Goal: Navigation & Orientation: Find specific page/section

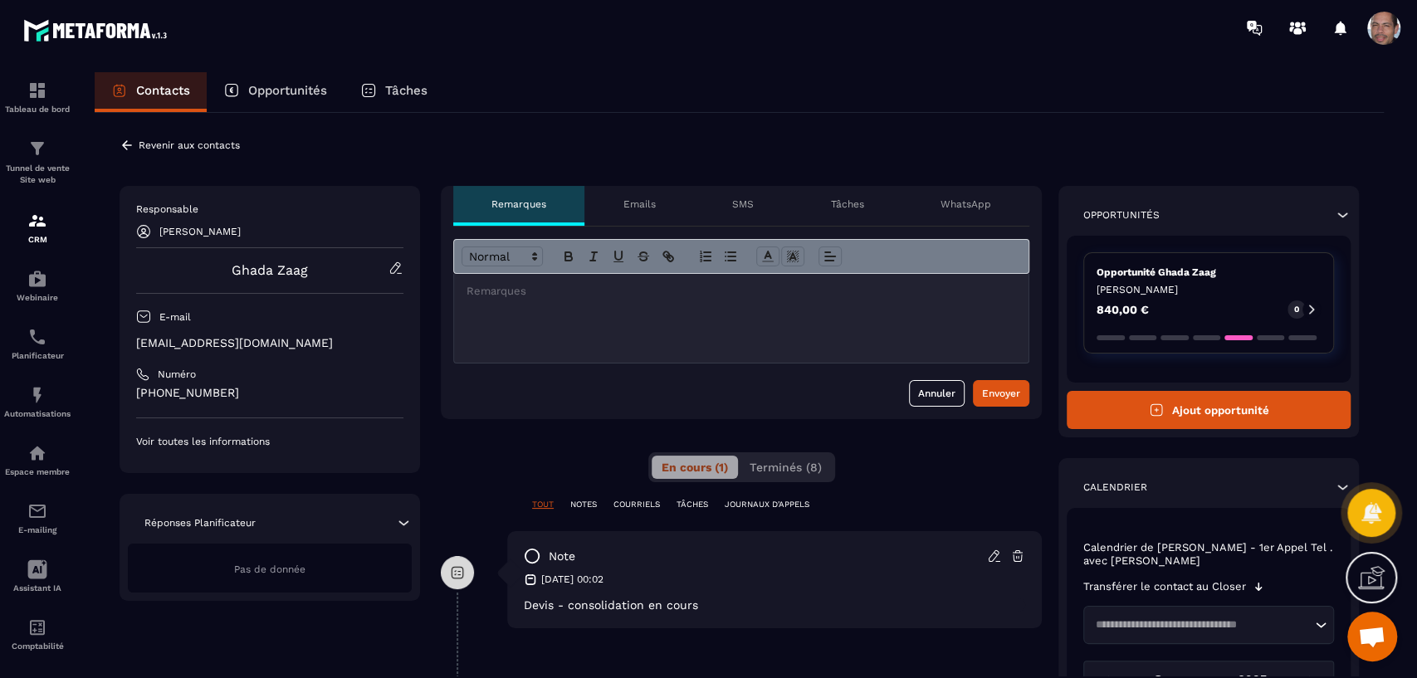
scroll to position [540, 0]
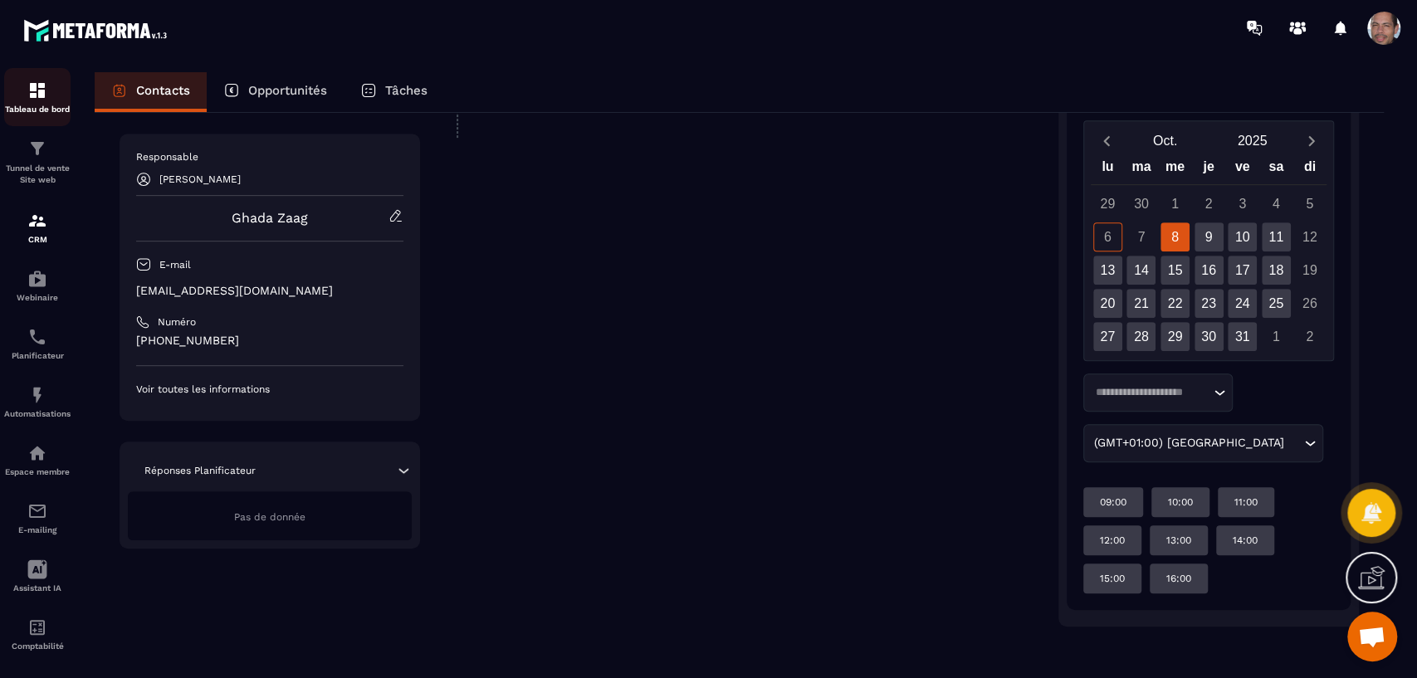
click at [56, 98] on div "Tableau de bord" at bounding box center [37, 97] width 66 height 33
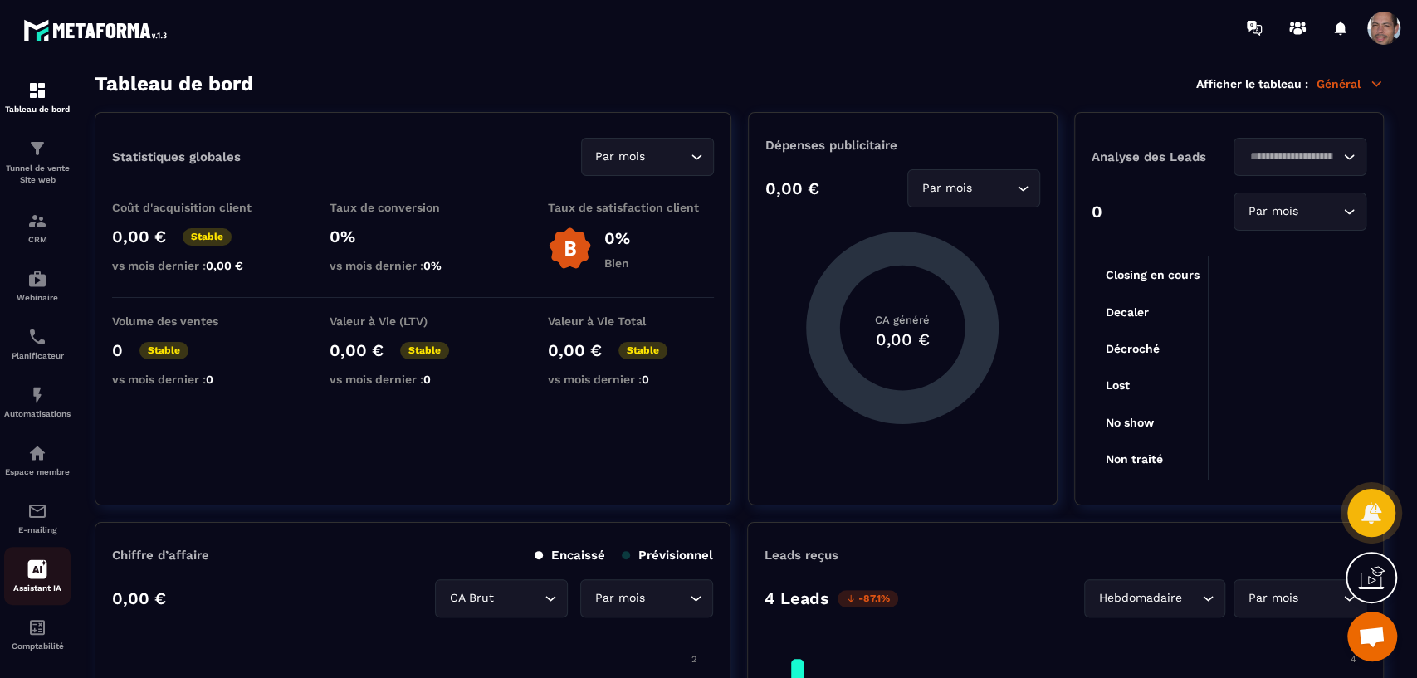
scroll to position [16, 0]
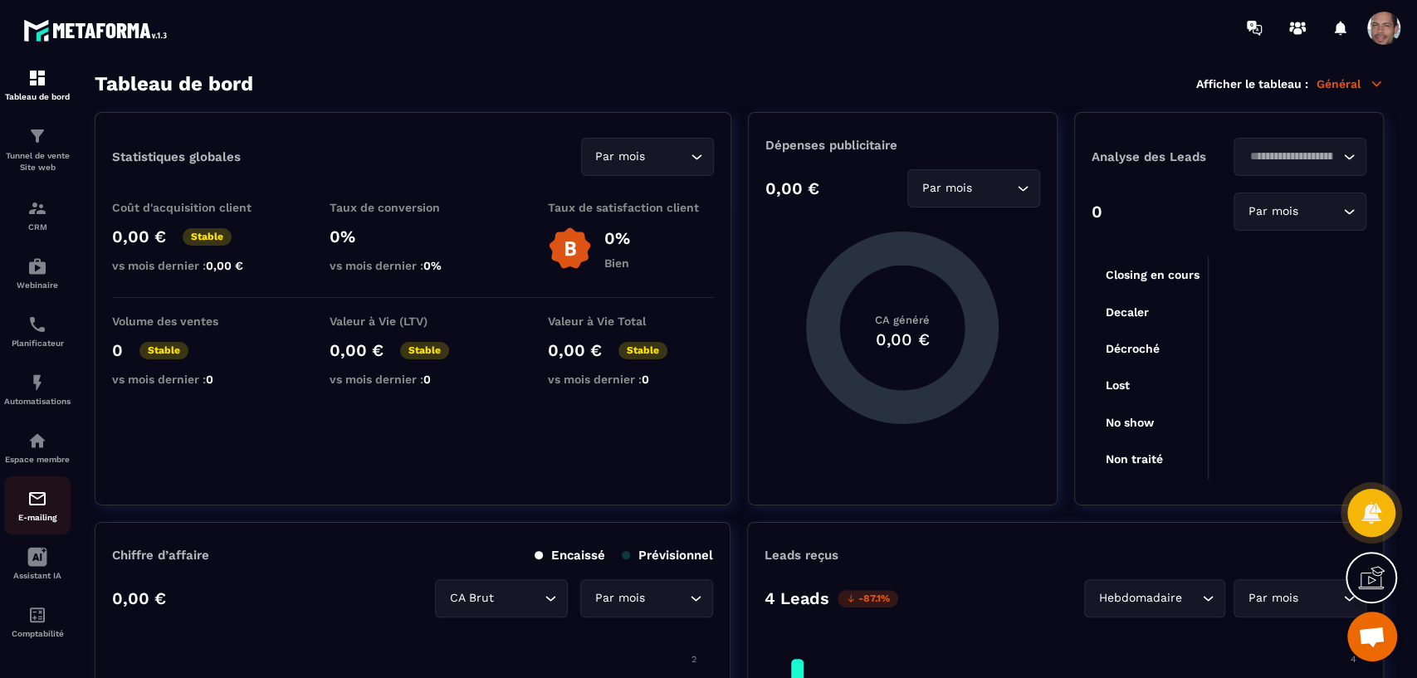
click at [48, 508] on div "E-mailing" at bounding box center [37, 505] width 66 height 33
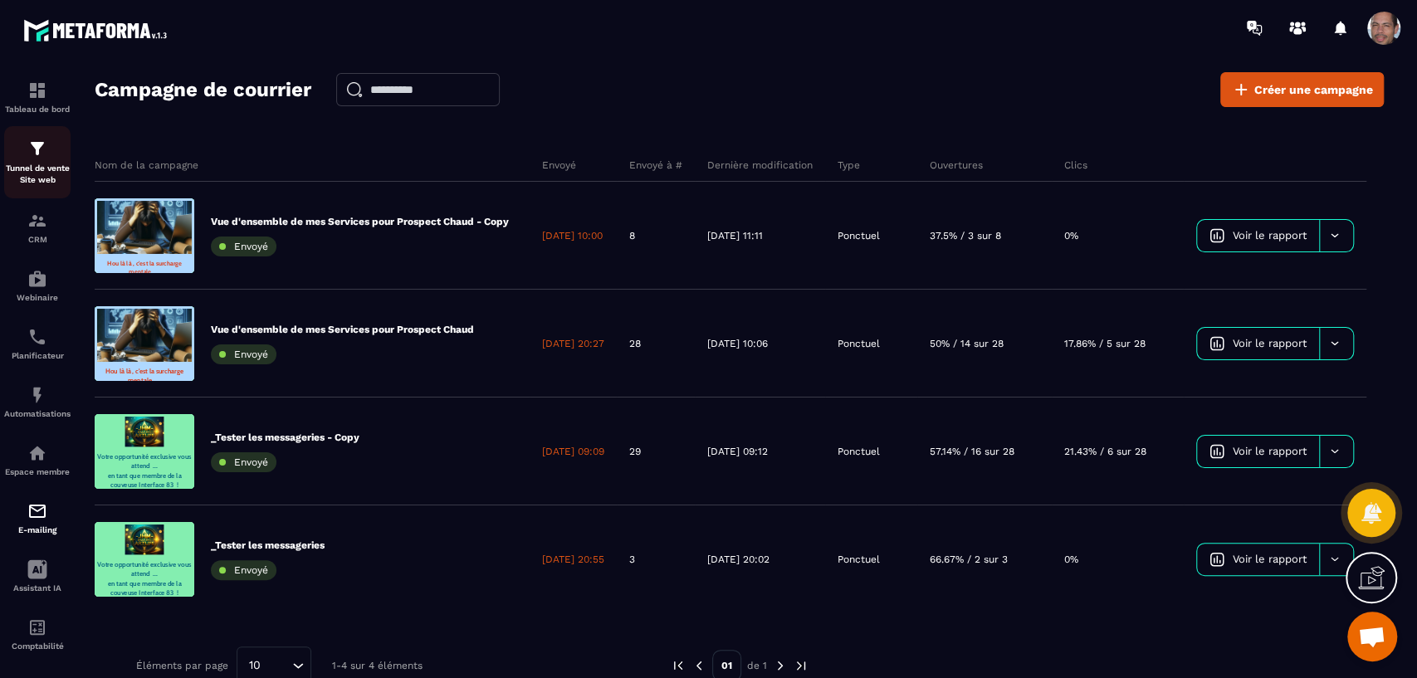
click at [31, 151] on img at bounding box center [37, 149] width 20 height 20
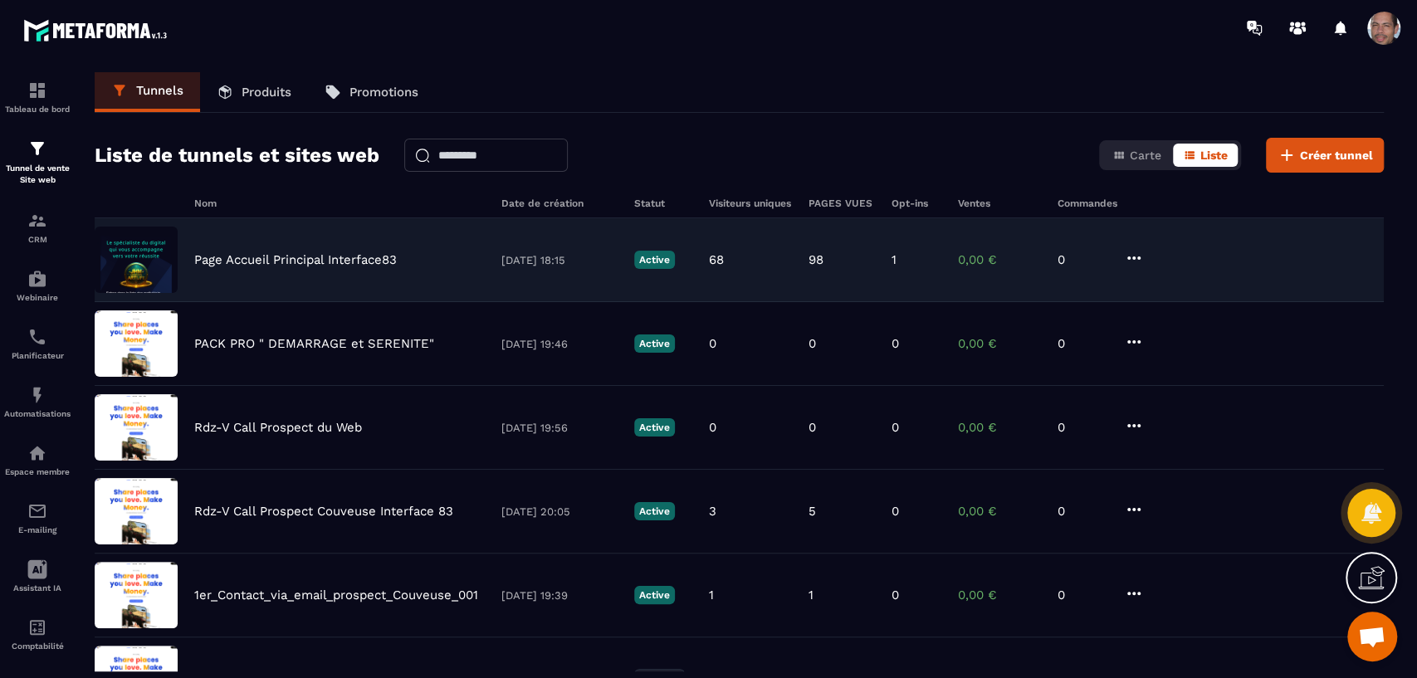
click at [144, 251] on img at bounding box center [136, 260] width 83 height 66
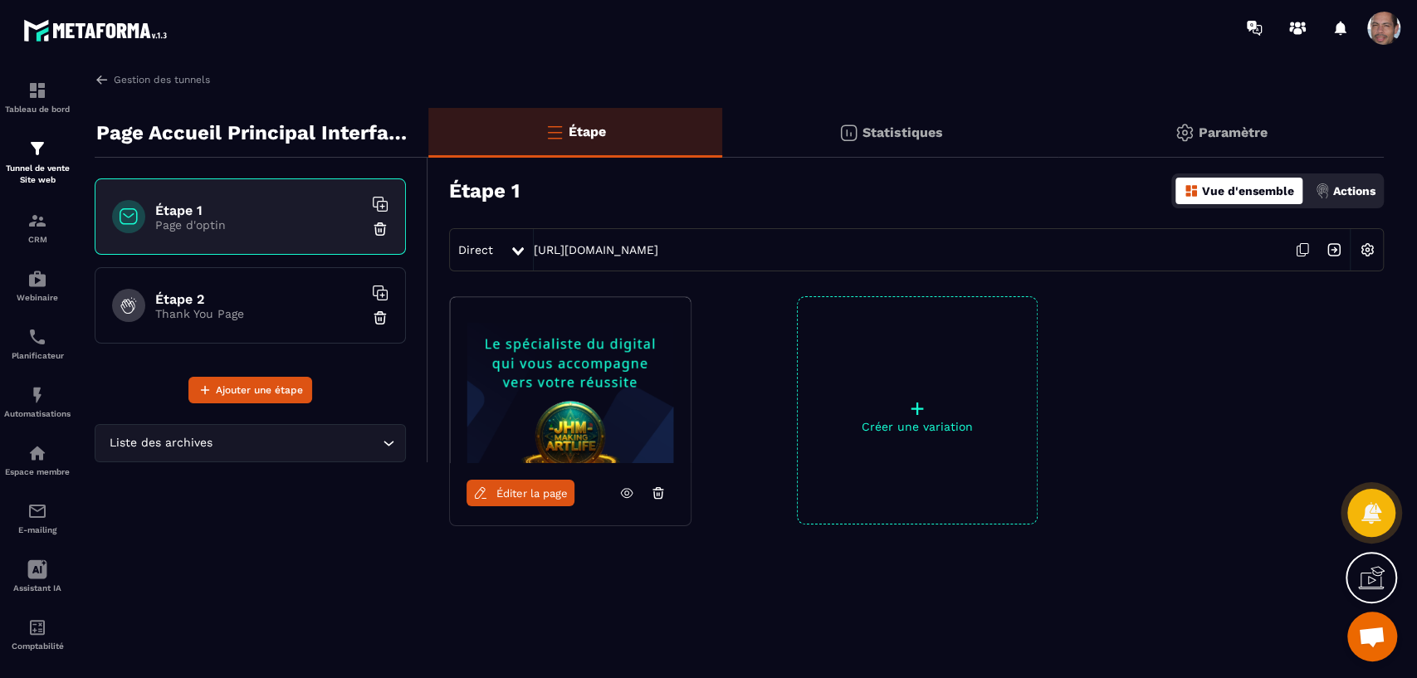
click at [619, 488] on icon at bounding box center [626, 493] width 15 height 15
